Goal: Task Accomplishment & Management: Use online tool/utility

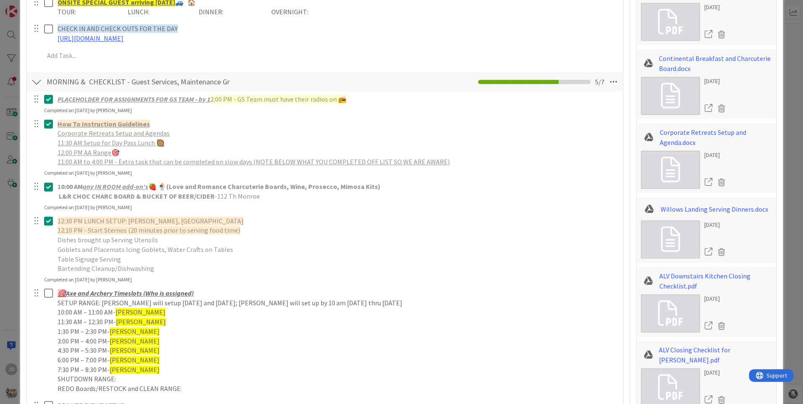
scroll to position [168, 0]
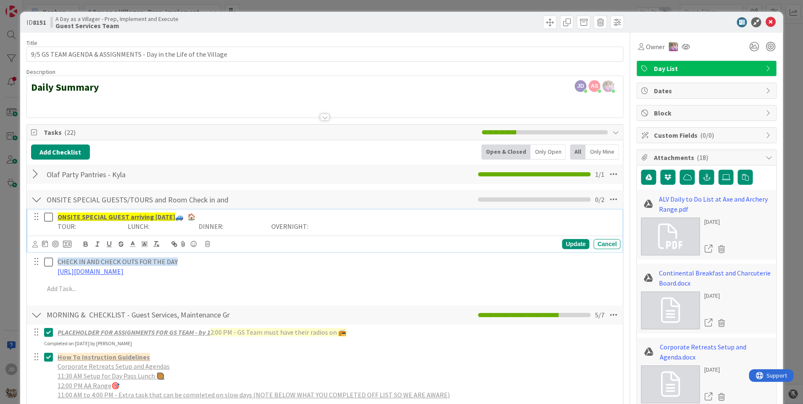
click at [49, 219] on icon at bounding box center [48, 217] width 9 height 10
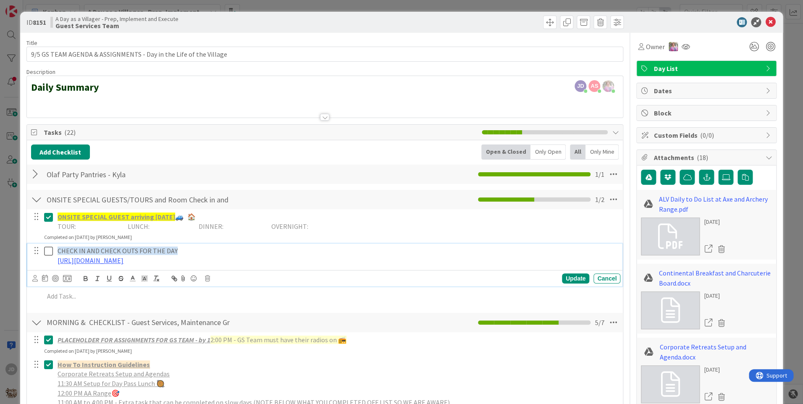
click at [49, 250] on icon at bounding box center [48, 251] width 9 height 10
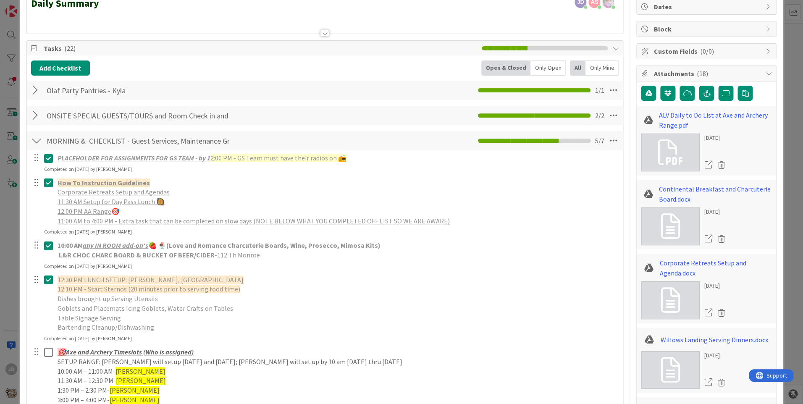
scroll to position [0, 0]
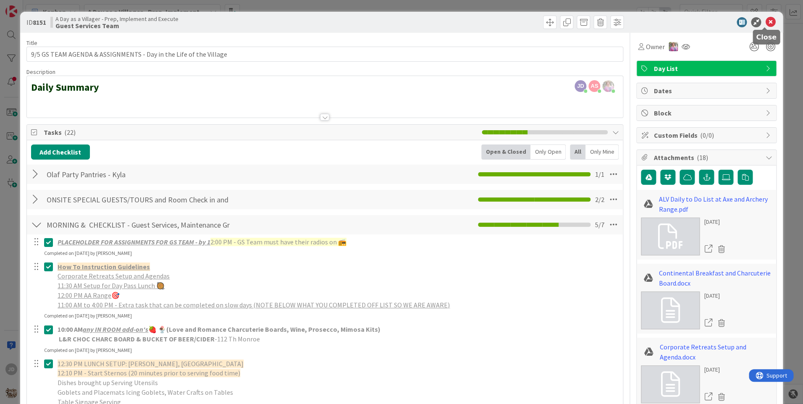
click at [767, 22] on icon at bounding box center [770, 22] width 10 height 10
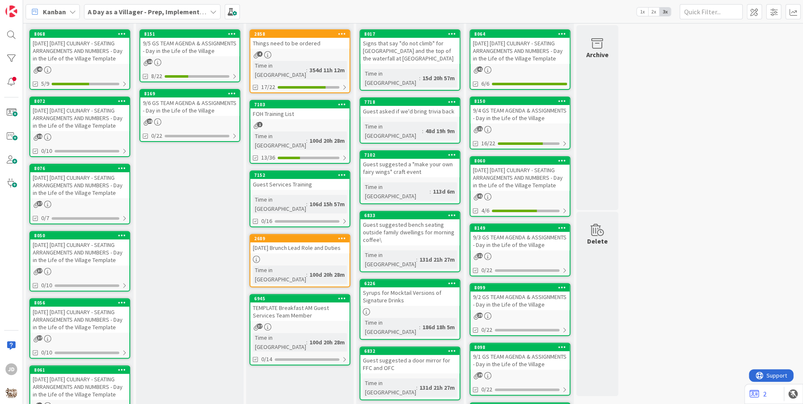
click at [70, 119] on div "[DATE] [DATE] CULINARY - SEATING ARRANGEMENTS AND NUMBERS - Day in the Life of …" at bounding box center [79, 118] width 99 height 26
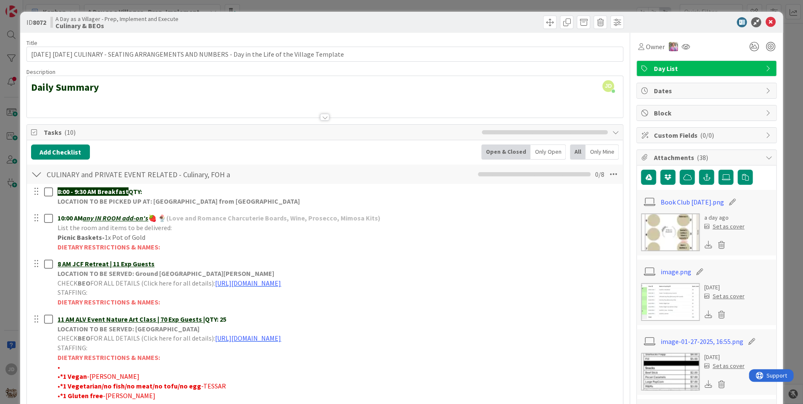
click at [665, 221] on img at bounding box center [670, 232] width 59 height 38
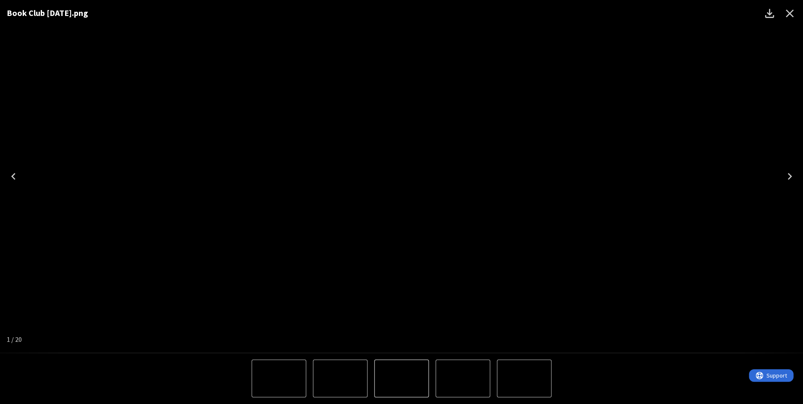
click at [792, 12] on icon "Close" at bounding box center [789, 13] width 13 height 13
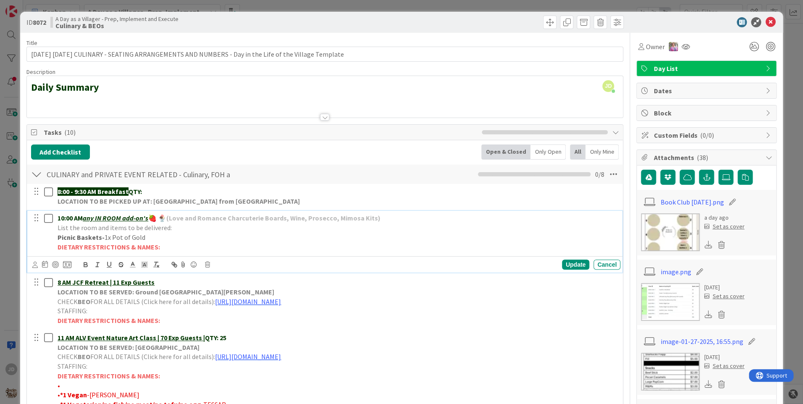
click at [355, 233] on p "Picnic Baskets- 1x Pot of Gold" at bounding box center [337, 238] width 559 height 10
click at [281, 358] on link "[URL][DOMAIN_NAME]" at bounding box center [248, 356] width 66 height 8
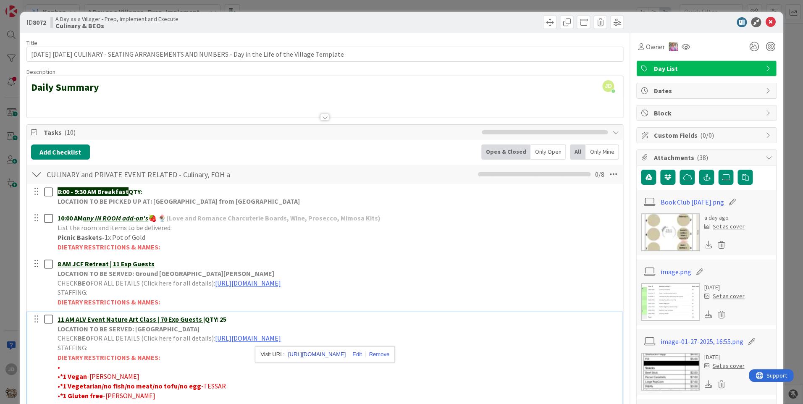
click at [338, 354] on link "[URL][DOMAIN_NAME]" at bounding box center [317, 354] width 58 height 11
click at [766, 21] on icon at bounding box center [770, 22] width 10 height 10
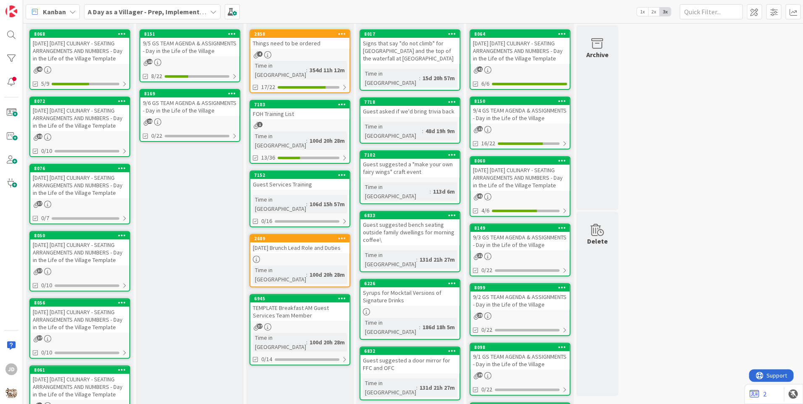
click at [196, 53] on div "9/5 GS TEAM AGENDA & ASSIGNMENTS - Day in the Life of the Village" at bounding box center [189, 47] width 99 height 18
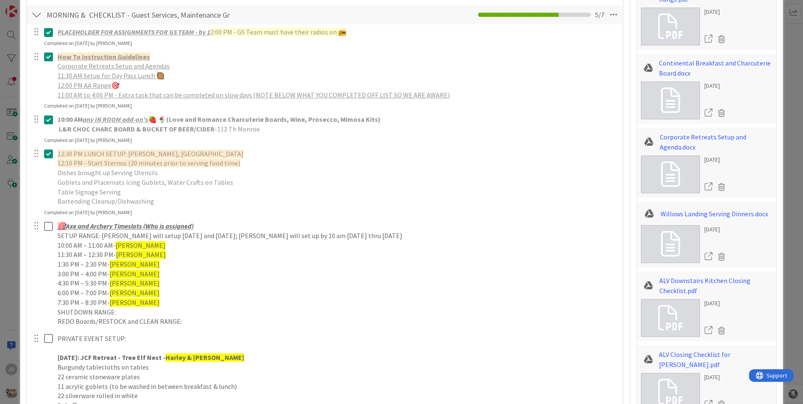
scroll to position [294, 0]
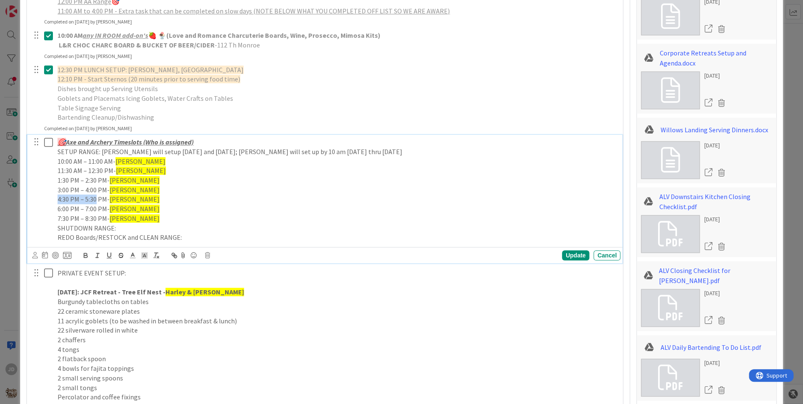
drag, startPoint x: 97, startPoint y: 196, endPoint x: 59, endPoint y: 199, distance: 38.3
click at [59, 199] on p "4:30 PM – 5:30 PM- [PERSON_NAME]" at bounding box center [337, 199] width 559 height 10
click at [198, 198] on p "5:00 PM - 6:00 PM- [PERSON_NAME]" at bounding box center [337, 199] width 559 height 10
click at [571, 256] on div "Update" at bounding box center [575, 255] width 27 height 10
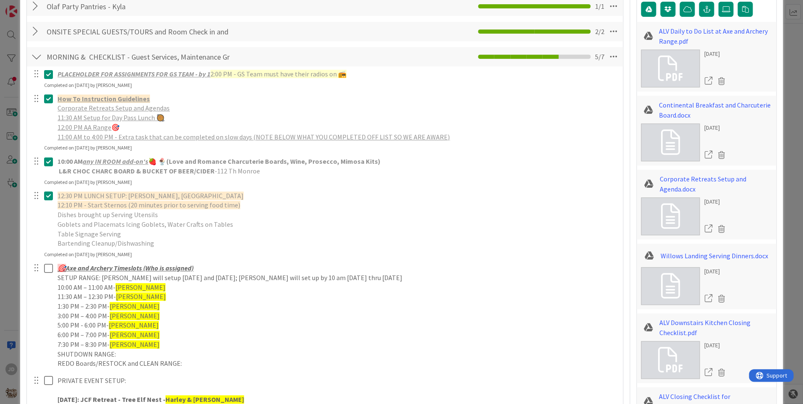
scroll to position [42, 0]
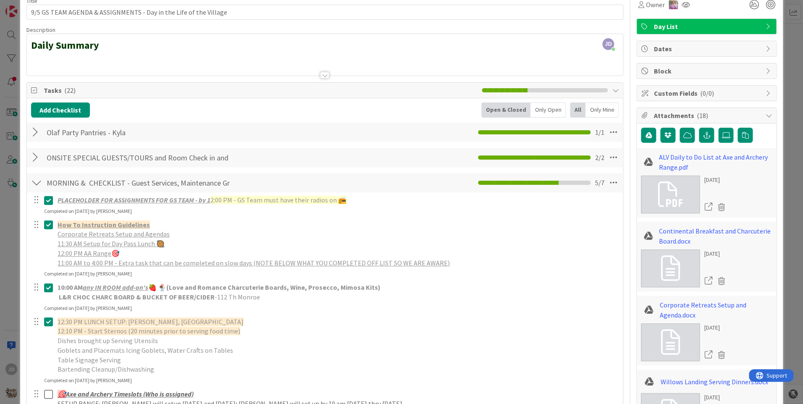
click at [40, 180] on div at bounding box center [36, 182] width 11 height 15
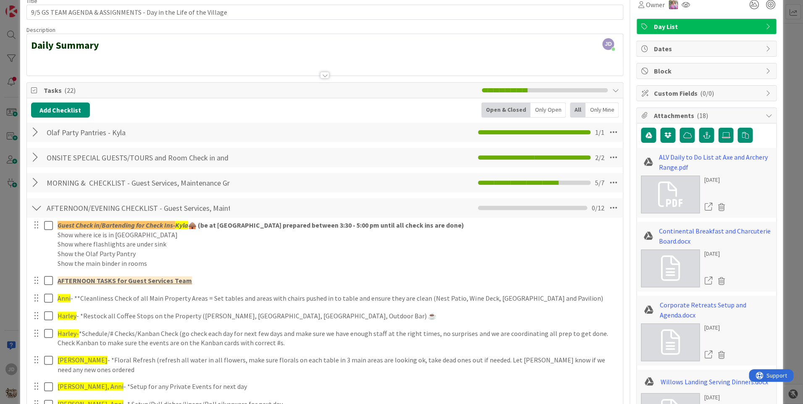
click at [40, 180] on div at bounding box center [36, 182] width 11 height 15
